Goal: Transaction & Acquisition: Purchase product/service

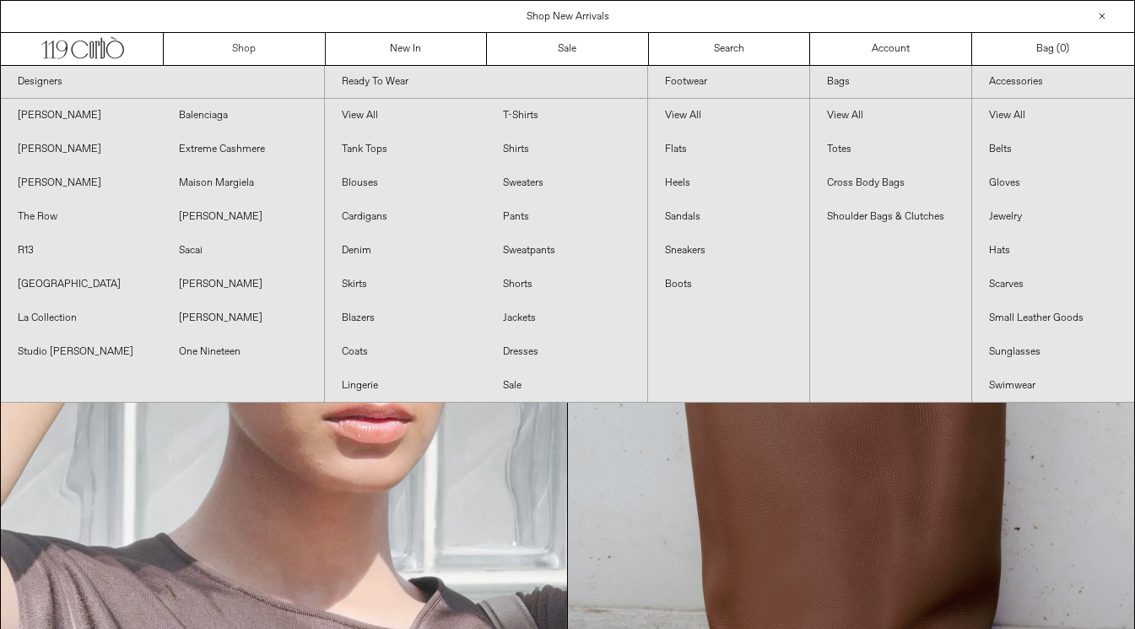
click at [247, 47] on link "Shop" at bounding box center [245, 49] width 162 height 32
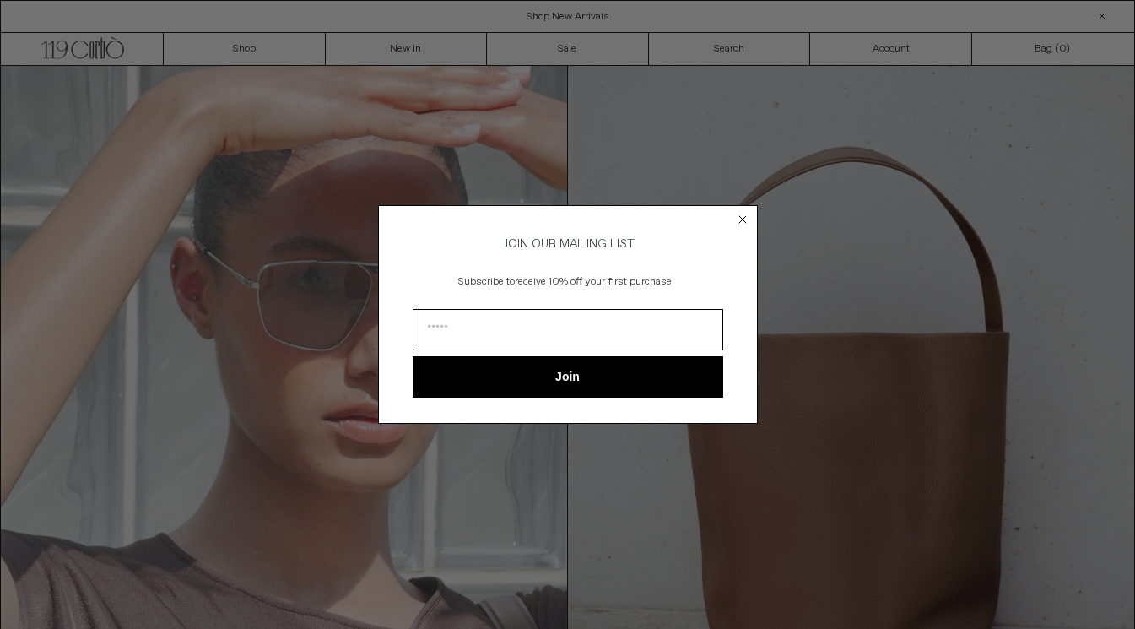
click at [744, 213] on circle "Close dialog" at bounding box center [742, 220] width 16 height 16
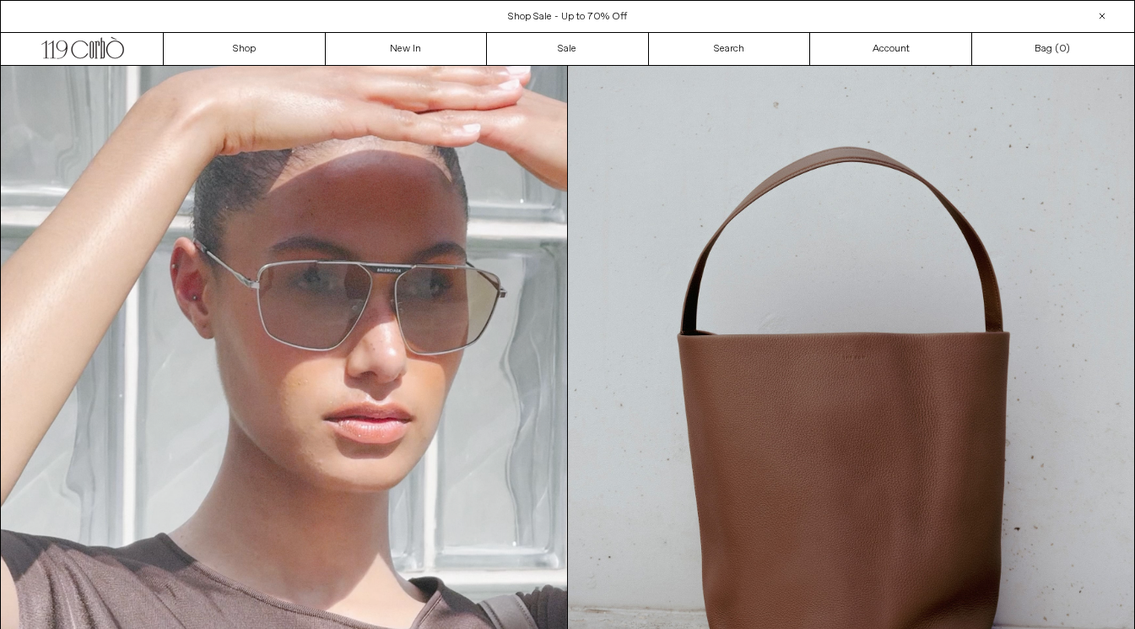
click at [1081, 18] on div "Shop Sale - Up to 70% Off" at bounding box center [568, 16] width 1134 height 15
click at [1074, 17] on div "Shop Sale - Up to 70% Off" at bounding box center [568, 16] width 1134 height 15
click at [1100, 18] on div at bounding box center [1102, 16] width 20 height 20
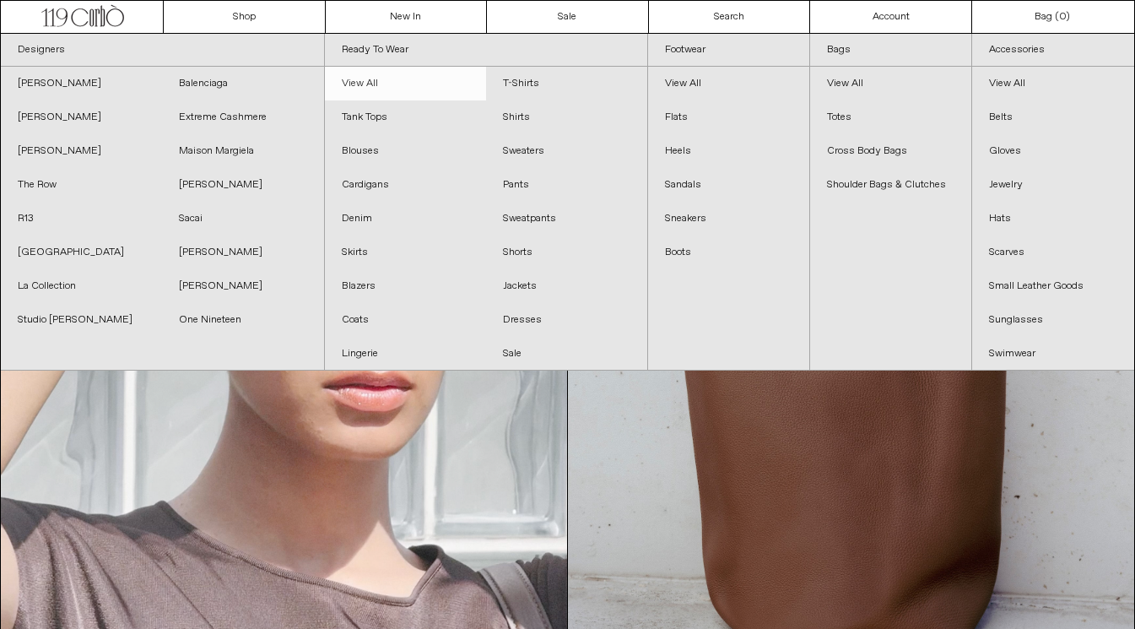
click at [359, 86] on link "View All" at bounding box center [405, 84] width 161 height 34
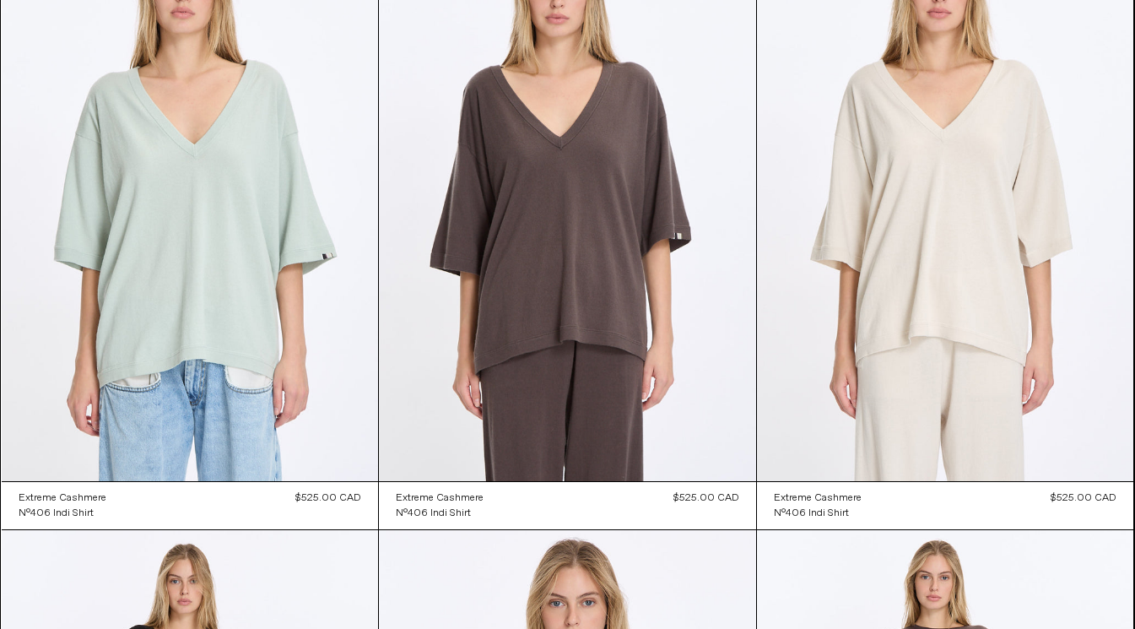
scroll to position [9407, 0]
